Goal: Task Accomplishment & Management: Use online tool/utility

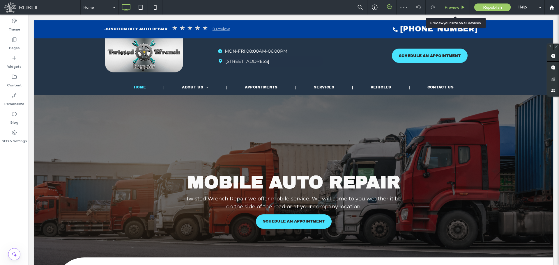
click at [450, 6] on span "Preview" at bounding box center [452, 7] width 15 height 5
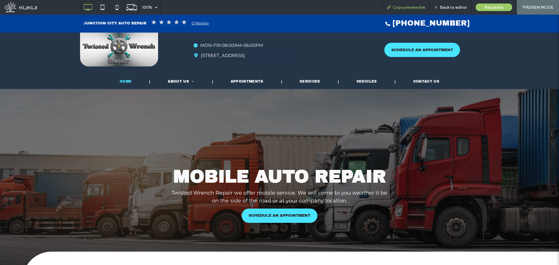
click at [405, 8] on span "Copy preview link" at bounding box center [409, 7] width 32 height 5
click at [448, 8] on span "Back to editor" at bounding box center [453, 7] width 27 height 5
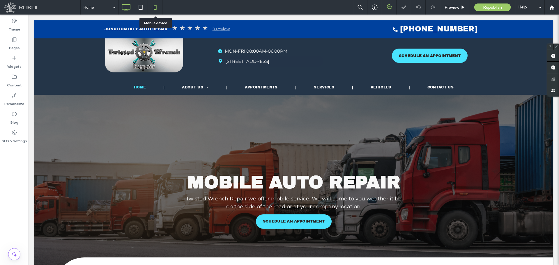
click at [152, 7] on icon at bounding box center [155, 7] width 12 height 12
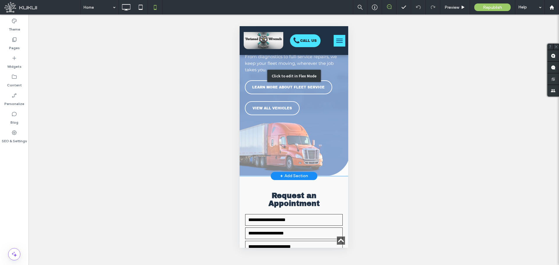
scroll to position [1252, 0]
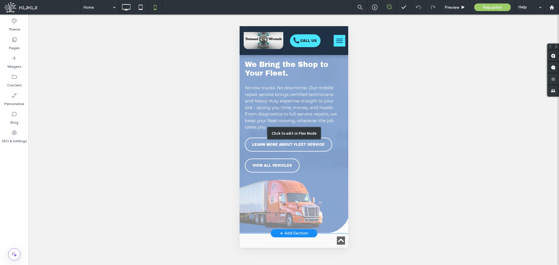
click at [327, 145] on div "Click to edit in Flex Mode" at bounding box center [293, 133] width 109 height 200
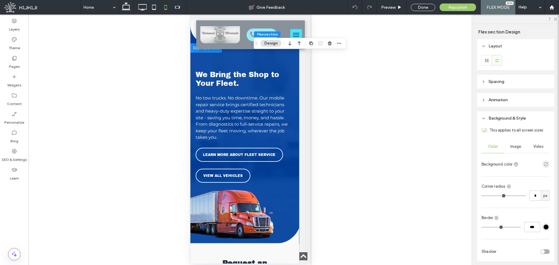
scroll to position [1225, 6]
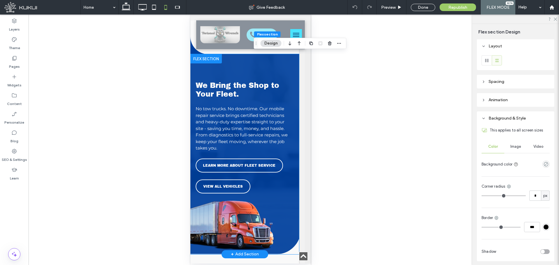
click at [277, 163] on div "LEARN MORE ABOUT FLEET SERVICE VIEW ALL VEHICLES" at bounding box center [242, 176] width 94 height 35
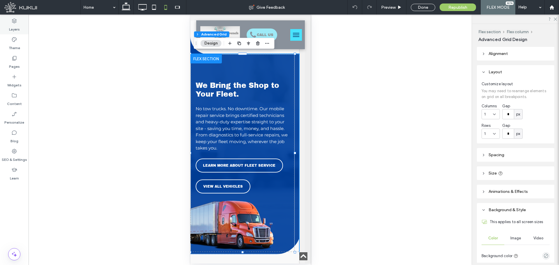
click at [12, 24] on label "Layers" at bounding box center [14, 28] width 11 height 8
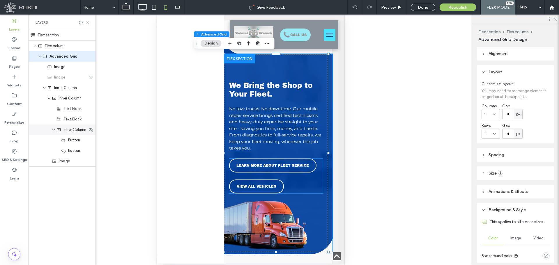
click at [73, 132] on span "Inner Column" at bounding box center [74, 130] width 23 height 6
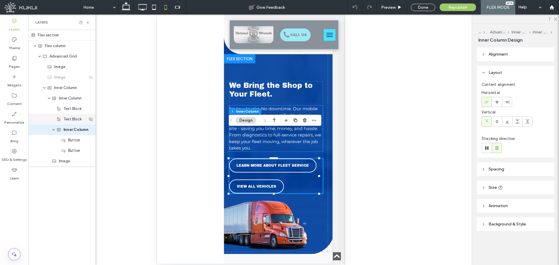
click at [73, 121] on span "Text Block" at bounding box center [72, 119] width 18 height 6
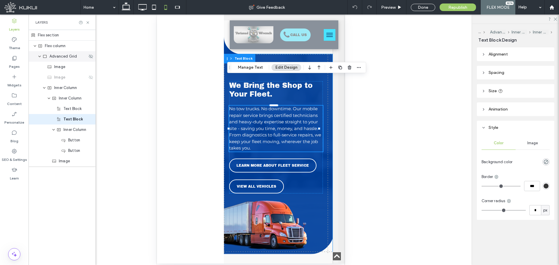
click at [63, 58] on span "Advanced Grid" at bounding box center [64, 57] width 28 height 6
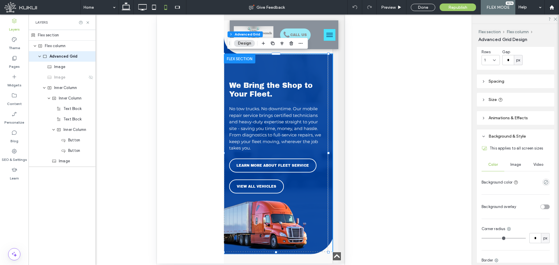
scroll to position [29, 0]
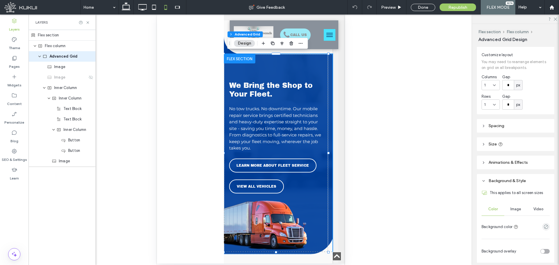
click at [521, 139] on header "Size" at bounding box center [515, 144] width 77 height 14
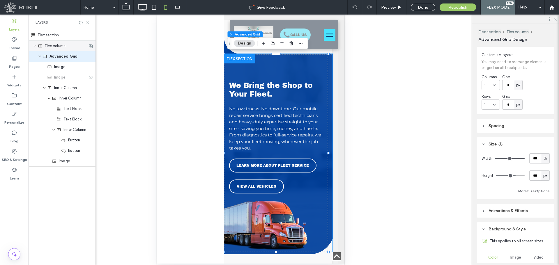
click at [51, 46] on span "Flex column" at bounding box center [55, 46] width 21 height 6
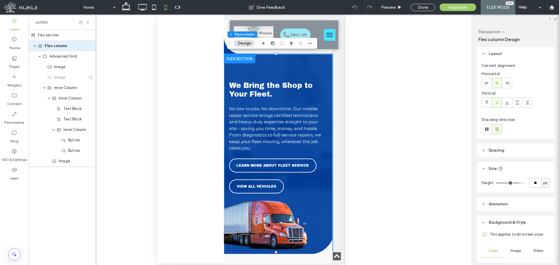
click at [529, 183] on input "**" at bounding box center [535, 183] width 12 height 10
type input "***"
click at [313, 176] on div "We Bring the Shop to Your Fleet. No tow trucks. No downtime. Our mobile repair …" at bounding box center [276, 200] width 104 height 292
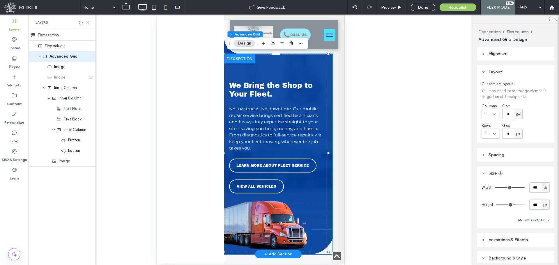
click at [317, 230] on img at bounding box center [321, 242] width 21 height 24
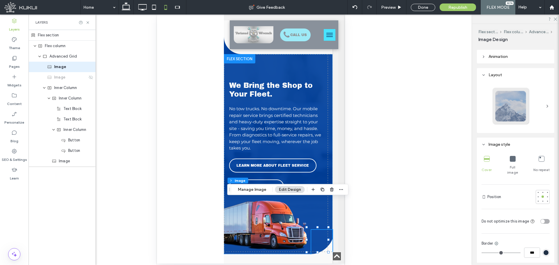
scroll to position [146, 0]
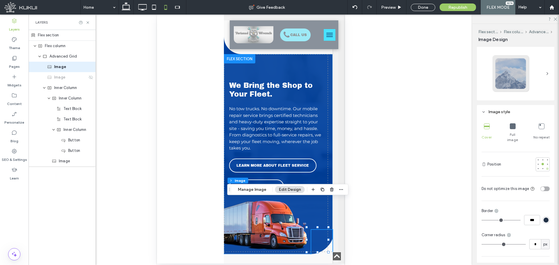
click at [546, 168] on div at bounding box center [547, 169] width 2 height 2
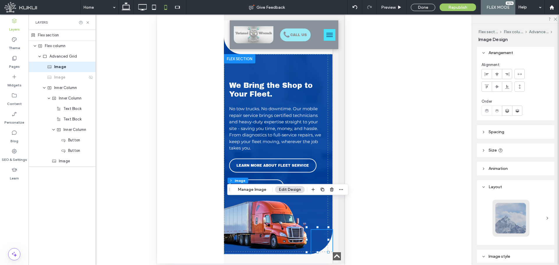
scroll to position [0, 0]
click at [508, 87] on icon at bounding box center [507, 87] width 5 height 5
click at [155, 3] on icon at bounding box center [154, 7] width 12 height 12
type input "***"
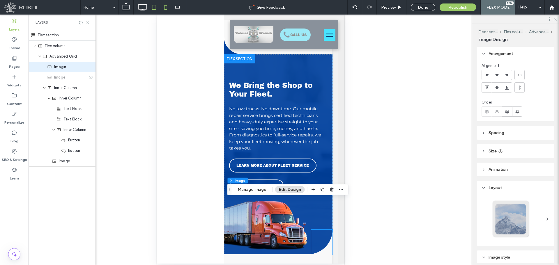
type input "***"
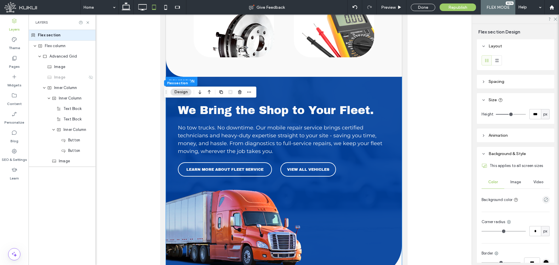
scroll to position [842, 0]
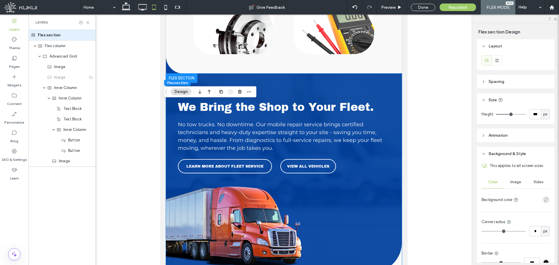
click at [393, 243] on img at bounding box center [387, 257] width 29 height 29
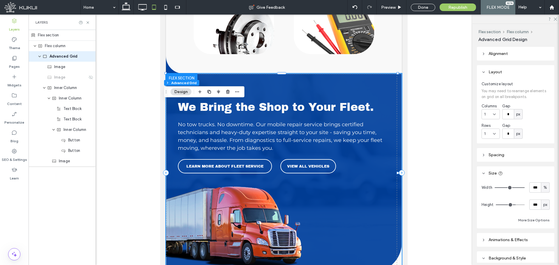
click at [393, 243] on img at bounding box center [387, 257] width 29 height 29
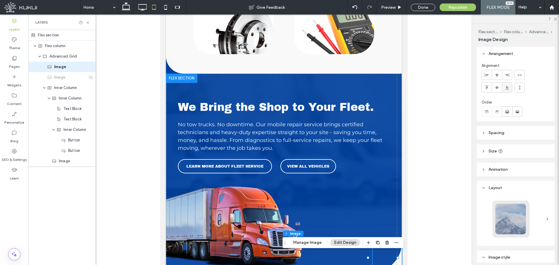
click at [504, 88] on div at bounding box center [507, 88] width 10 height 10
click at [508, 74] on use at bounding box center [507, 75] width 4 height 4
click at [417, 7] on div "Done" at bounding box center [423, 7] width 24 height 7
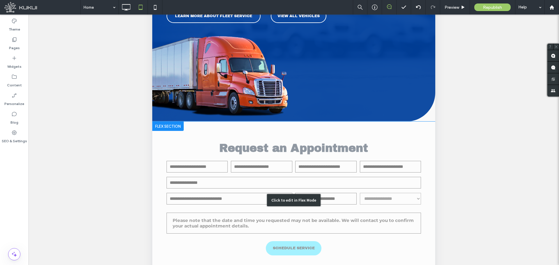
scroll to position [116, 0]
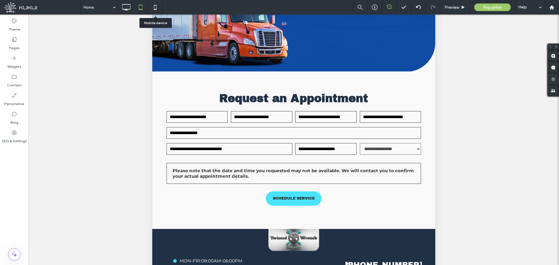
click at [159, 7] on icon at bounding box center [155, 7] width 12 height 12
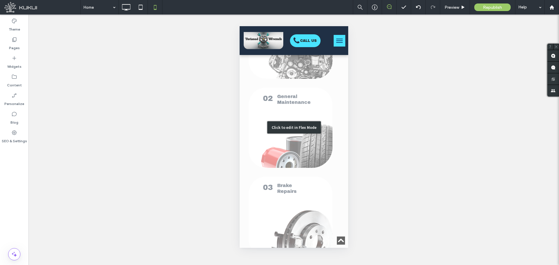
scroll to position [1019, 0]
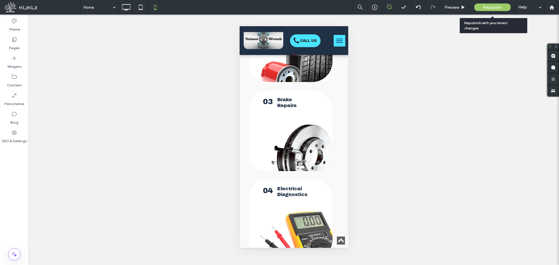
click at [488, 6] on span "Republish" at bounding box center [492, 7] width 19 height 5
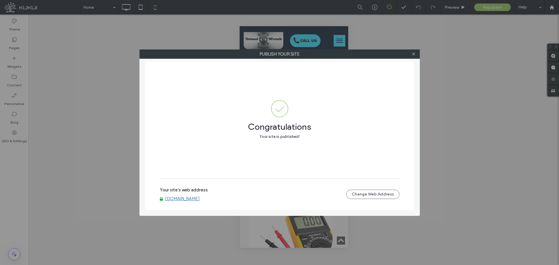
click at [417, 53] on div at bounding box center [413, 54] width 9 height 9
click at [413, 55] on icon at bounding box center [413, 54] width 4 height 4
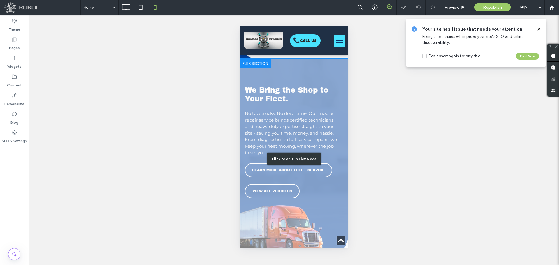
scroll to position [1281, 0]
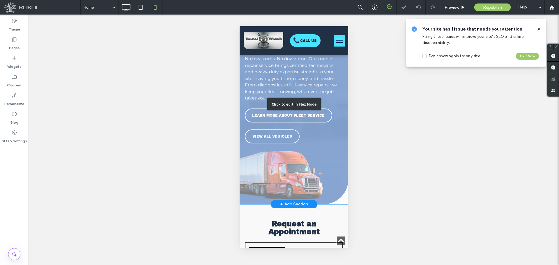
click at [333, 146] on div "Click to edit in Flex Mode" at bounding box center [293, 104] width 109 height 200
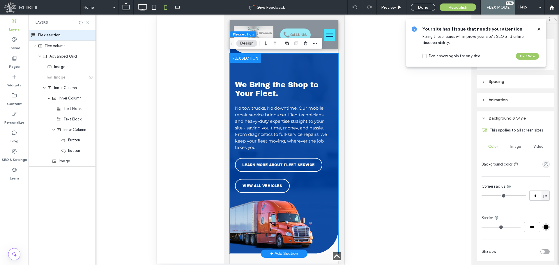
scroll to position [1225, 0]
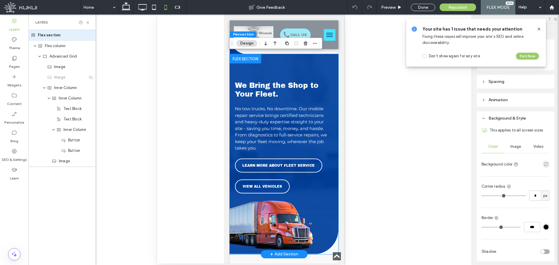
click at [322, 189] on div "We Bring the Shop to Your Fleet. No tow trucks. No downtime. Our mobile repair …" at bounding box center [281, 200] width 104 height 292
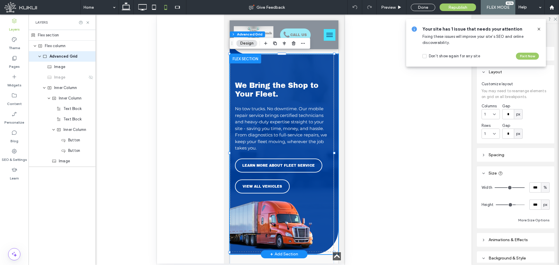
click at [322, 189] on div "We Bring the Shop to Your Fleet. No tow trucks. No downtime. Our mobile repair …" at bounding box center [281, 200] width 104 height 292
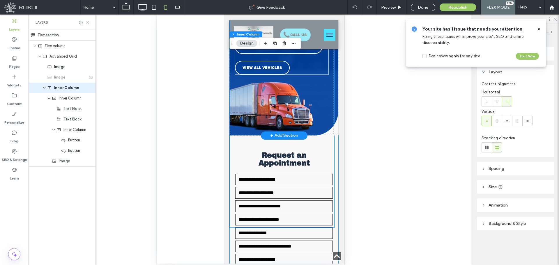
scroll to position [1342, 0]
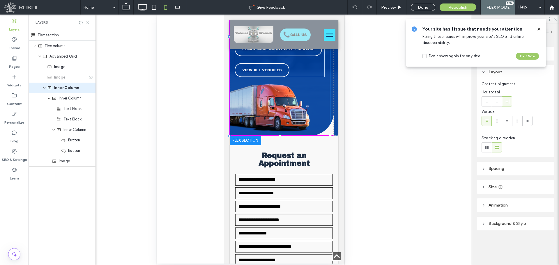
drag, startPoint x: 229, startPoint y: 199, endPoint x: 231, endPoint y: 114, distance: 84.2
type input "***"
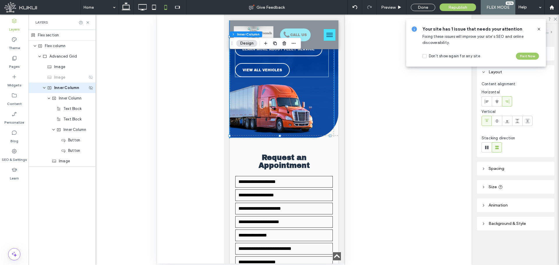
click at [68, 90] on span "Inner Column" at bounding box center [66, 88] width 25 height 6
click at [68, 97] on span "Inner Column" at bounding box center [70, 99] width 23 height 6
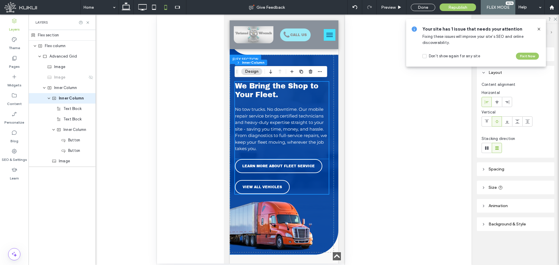
scroll to position [1225, 0]
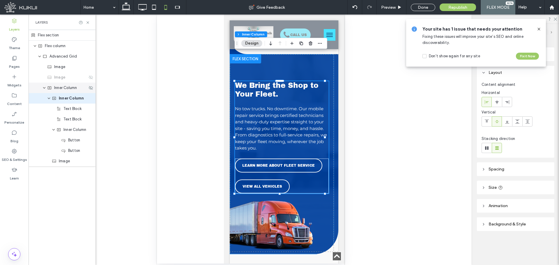
click at [64, 89] on span "Inner Column" at bounding box center [65, 88] width 23 height 6
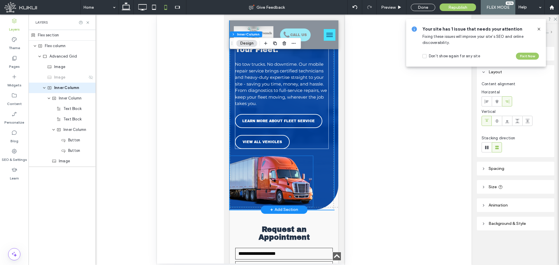
scroll to position [1284, 0]
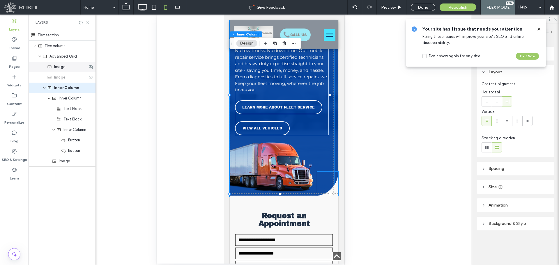
click at [64, 67] on span "Image" at bounding box center [59, 67] width 11 height 6
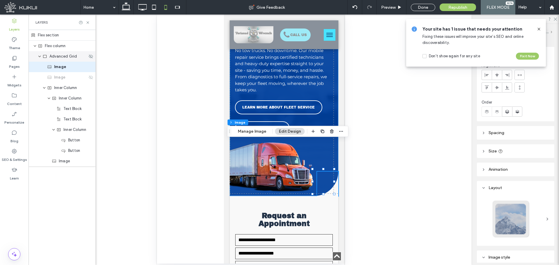
click at [59, 56] on span "Advanced Grid" at bounding box center [64, 57] width 28 height 6
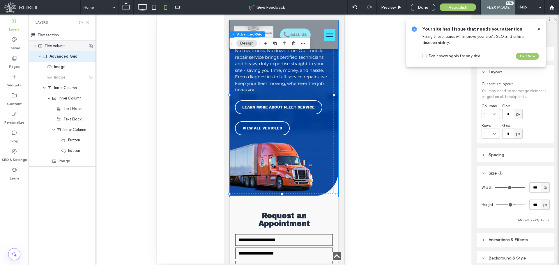
click at [58, 47] on span "Flex column" at bounding box center [55, 46] width 21 height 6
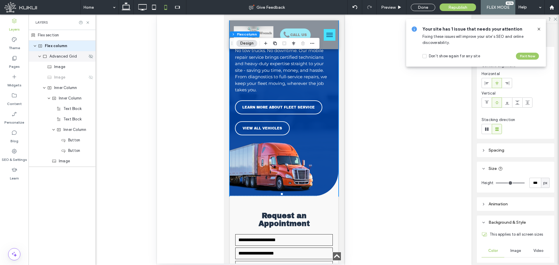
click at [61, 61] on div "Advanced Grid" at bounding box center [62, 56] width 67 height 10
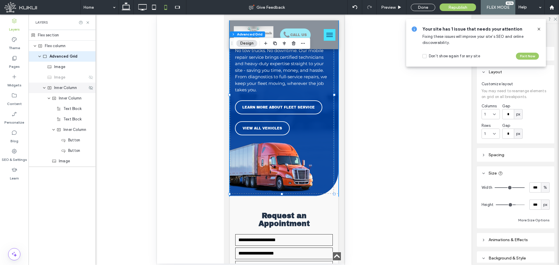
click at [67, 92] on div "Inner Column" at bounding box center [62, 88] width 67 height 10
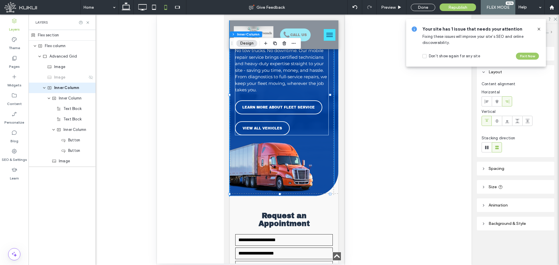
click at [521, 184] on header "Size" at bounding box center [515, 187] width 77 height 14
click at [544, 220] on div "%" at bounding box center [545, 219] width 6 height 6
click at [545, 165] on span "px" at bounding box center [542, 168] width 4 height 6
type input "***"
type input "*****"
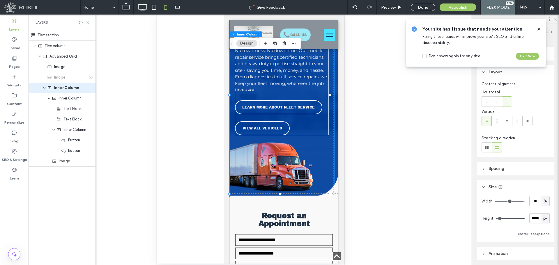
click at [543, 218] on span "px" at bounding box center [545, 219] width 4 height 6
click at [542, 210] on span "A" at bounding box center [542, 209] width 2 height 6
type input "*"
click at [544, 221] on span "A" at bounding box center [545, 219] width 2 height 6
click at [543, 167] on span "px" at bounding box center [542, 168] width 4 height 6
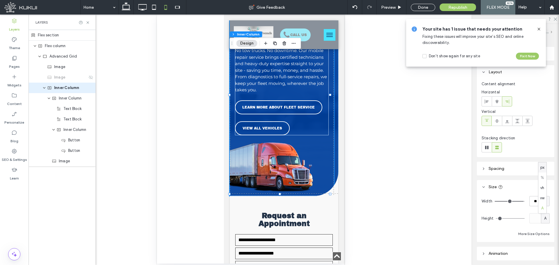
type input "***"
type input "*****"
click at [61, 90] on span "Inner Column" at bounding box center [66, 88] width 25 height 6
click at [533, 221] on input "*****" at bounding box center [535, 218] width 12 height 10
type input "***"
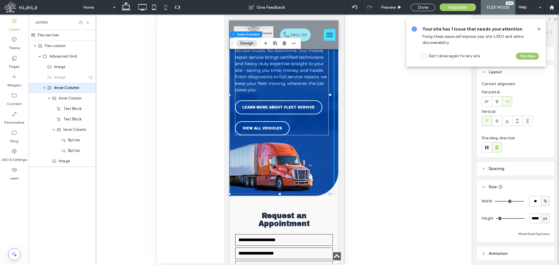
click at [381, 158] on div "Unhide? Yes Unhide? Yes" at bounding box center [251, 140] width 444 height 251
click at [421, 4] on div "Done" at bounding box center [423, 7] width 24 height 7
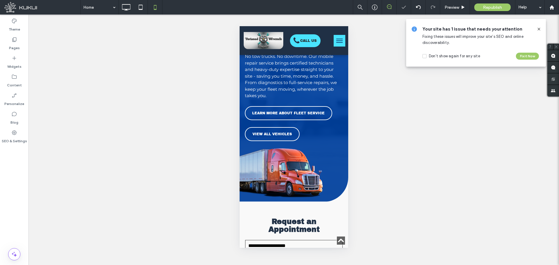
scroll to position [1288, 0]
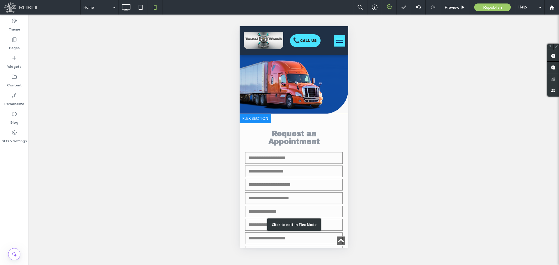
scroll to position [1281, 0]
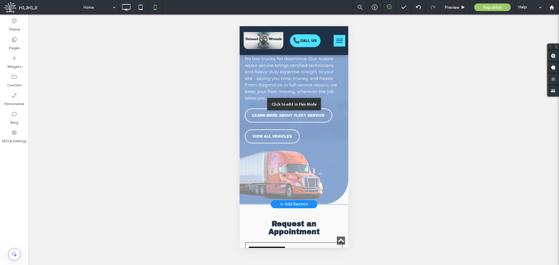
click at [332, 151] on div "Click to edit in Flex Mode" at bounding box center [293, 104] width 109 height 200
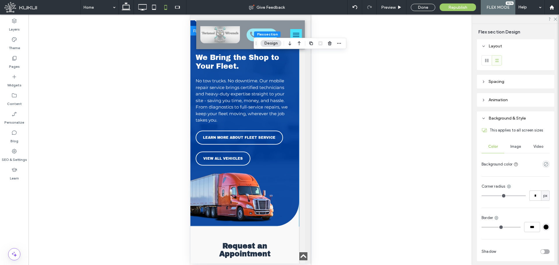
scroll to position [1225, 6]
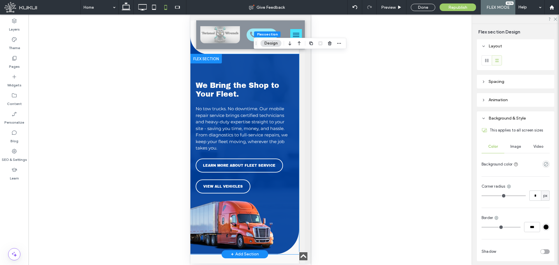
click at [276, 162] on div "LEARN MORE ABOUT FLEET SERVICE VIEW ALL VEHICLES" at bounding box center [242, 176] width 94 height 35
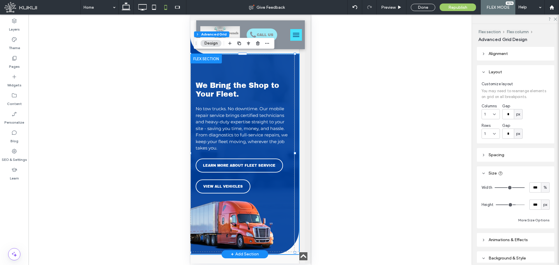
click at [276, 162] on div "LEARN MORE ABOUT FLEET SERVICE VIEW ALL VEHICLES" at bounding box center [242, 176] width 94 height 35
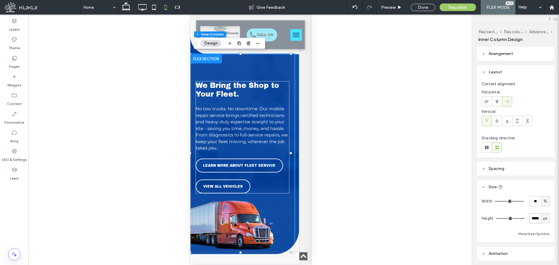
click at [531, 221] on input "*****" at bounding box center [535, 218] width 12 height 10
type input "***"
click at [21, 26] on div "Layers" at bounding box center [14, 25] width 29 height 19
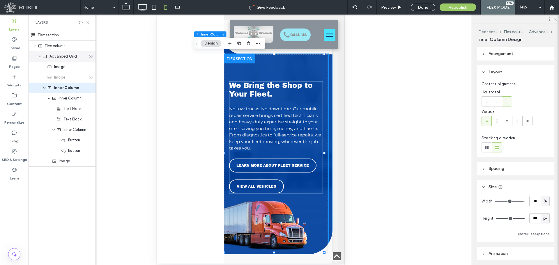
click at [64, 58] on span "Advanced Grid" at bounding box center [64, 57] width 28 height 6
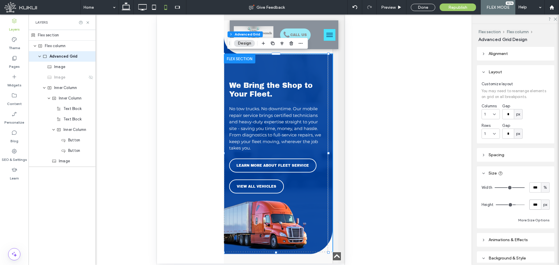
click at [535, 204] on input "***" at bounding box center [535, 205] width 12 height 10
type input "***"
click at [56, 37] on div "Flex section" at bounding box center [62, 35] width 67 height 11
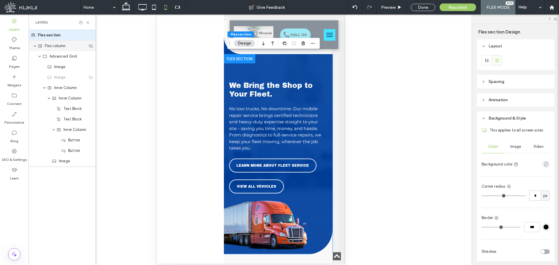
click at [57, 50] on div "Flex column" at bounding box center [62, 46] width 67 height 10
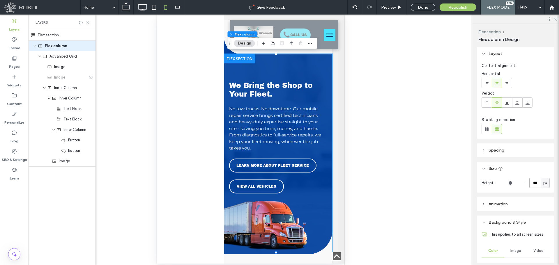
click at [530, 181] on input "***" at bounding box center [535, 183] width 12 height 10
type input "***"
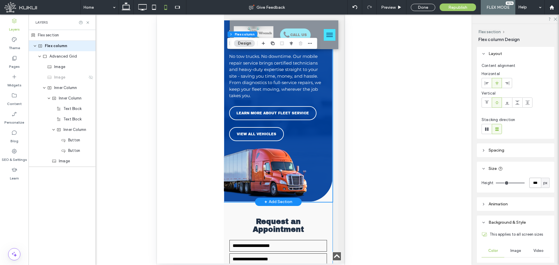
scroll to position [1284, 6]
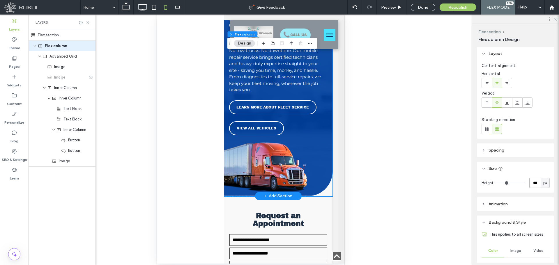
click at [323, 172] on img at bounding box center [321, 184] width 21 height 24
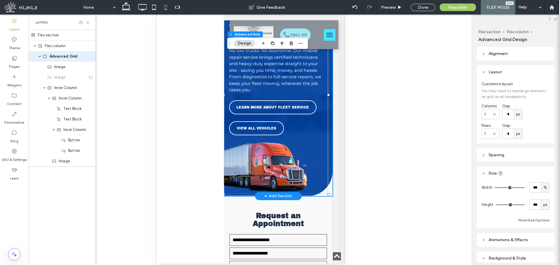
click at [323, 172] on img at bounding box center [321, 184] width 21 height 24
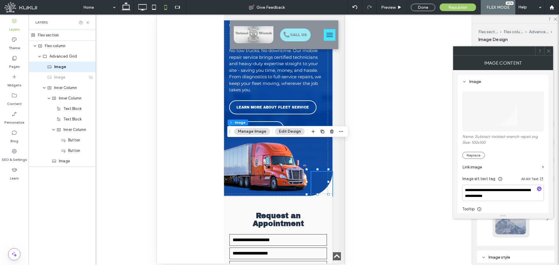
click at [547, 54] on span at bounding box center [549, 51] width 4 height 9
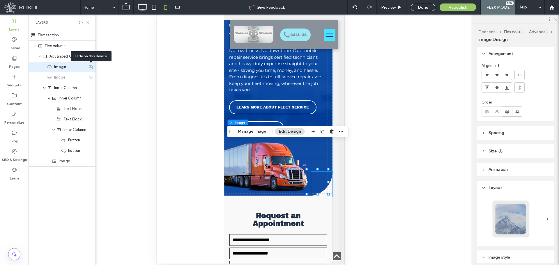
click at [91, 67] on icon at bounding box center [91, 67] width 5 height 5
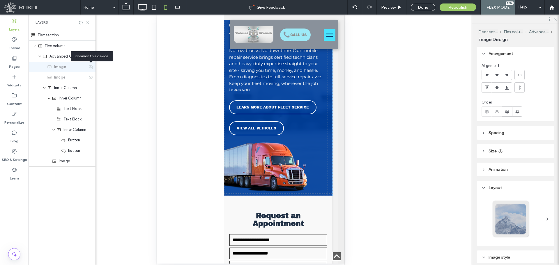
click at [91, 67] on icon at bounding box center [91, 67] width 5 height 5
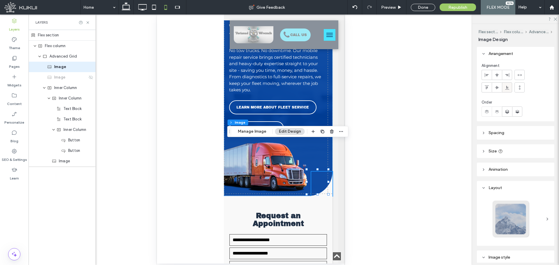
click at [507, 90] on icon at bounding box center [507, 87] width 5 height 5
click at [510, 77] on div at bounding box center [507, 75] width 10 height 10
click at [500, 134] on span "Spacing" at bounding box center [497, 132] width 16 height 5
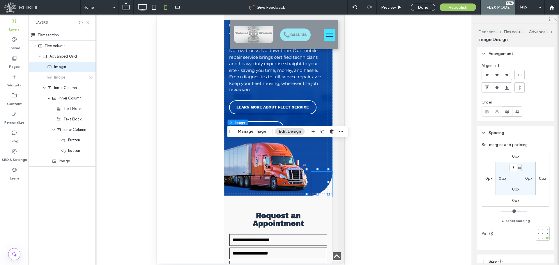
click at [500, 134] on span "Spacing" at bounding box center [497, 132] width 16 height 5
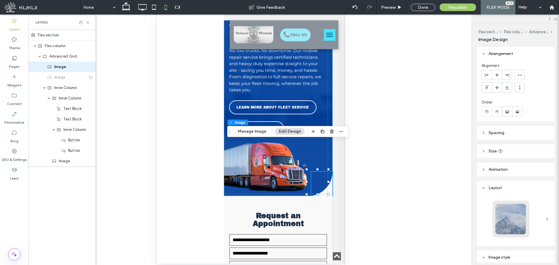
click at [519, 148] on header "Size" at bounding box center [515, 151] width 77 height 14
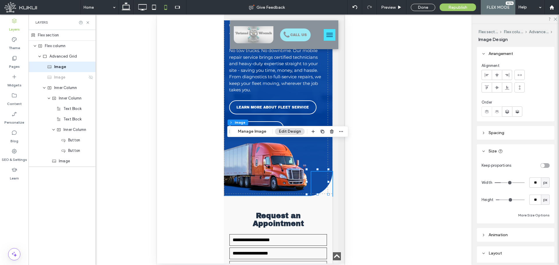
click at [519, 148] on header "Size" at bounding box center [515, 151] width 77 height 14
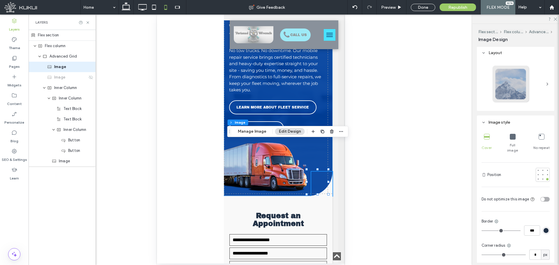
scroll to position [146, 0]
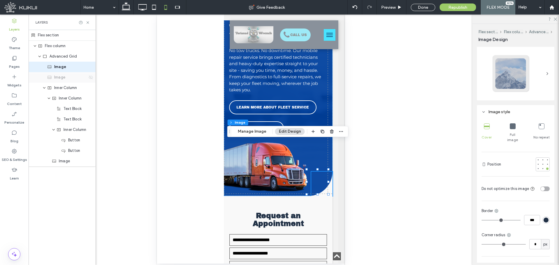
click at [90, 77] on icon at bounding box center [91, 77] width 5 height 5
click at [512, 129] on icon at bounding box center [513, 126] width 6 height 6
click at [488, 129] on icon at bounding box center [487, 126] width 6 height 6
click at [542, 128] on div "No repeat" at bounding box center [541, 133] width 16 height 24
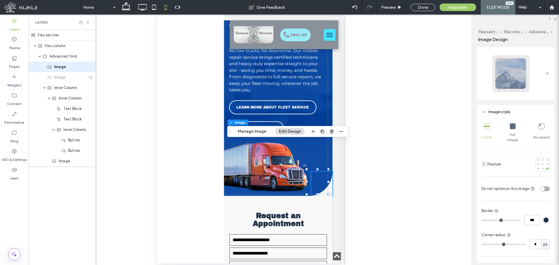
click at [482, 130] on div "Cover" at bounding box center [487, 133] width 10 height 24
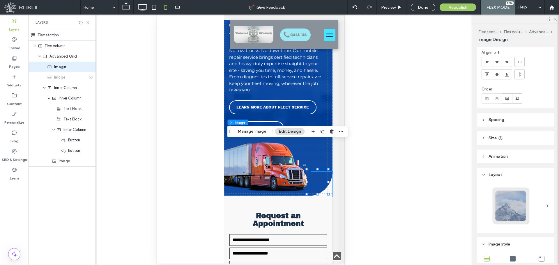
scroll to position [0, 0]
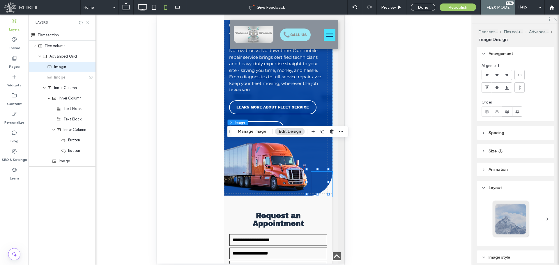
click at [531, 130] on header "Spacing" at bounding box center [515, 133] width 77 height 14
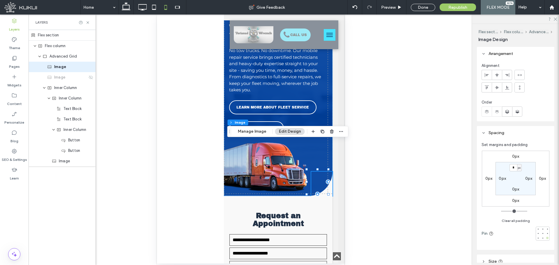
click at [546, 237] on div at bounding box center [547, 238] width 2 height 2
click at [546, 229] on div at bounding box center [547, 229] width 2 height 2
click at [545, 240] on div at bounding box center [547, 238] width 4 height 4
click at [458, 7] on span "Republish" at bounding box center [457, 7] width 19 height 5
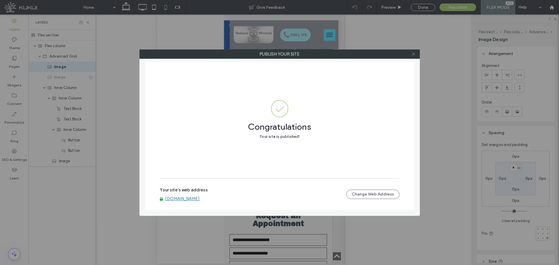
click at [412, 54] on icon at bounding box center [413, 54] width 4 height 4
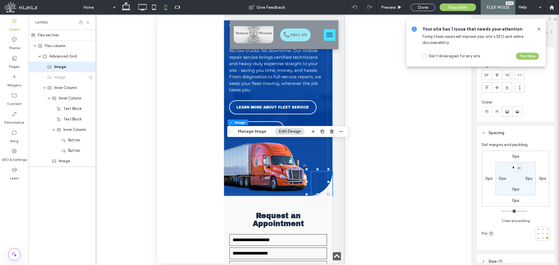
click at [539, 29] on icon at bounding box center [539, 29] width 5 height 5
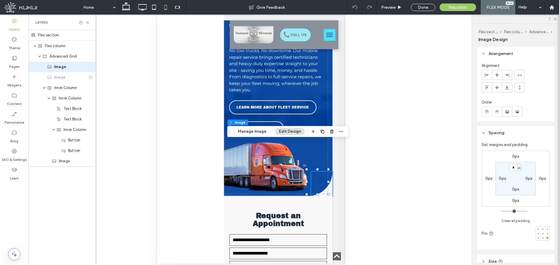
click at [406, 120] on div "Unhide? Yes" at bounding box center [251, 140] width 444 height 251
click at [183, 83] on div at bounding box center [250, 139] width 187 height 249
